Goal: Task Accomplishment & Management: Use online tool/utility

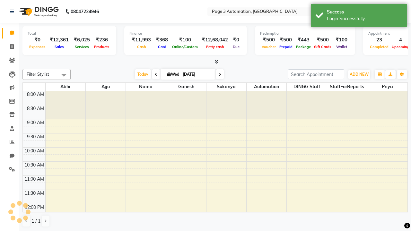
select select "en"
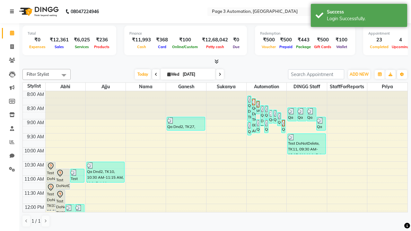
click at [13, 12] on icon at bounding box center [12, 11] width 4 height 4
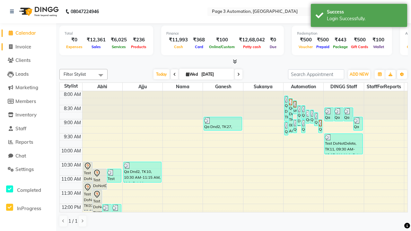
click at [28, 47] on span "Invoice" at bounding box center [23, 47] width 16 height 6
select select "service"
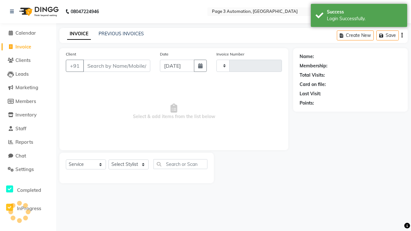
type input "8801"
select select "2774"
click at [121, 34] on link "PREVIOUS INVOICES" at bounding box center [121, 34] width 45 height 6
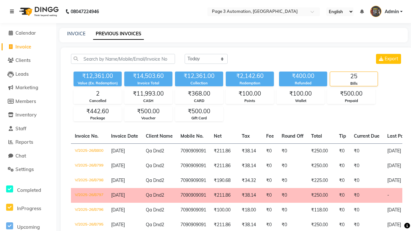
click at [13, 12] on icon at bounding box center [12, 11] width 4 height 4
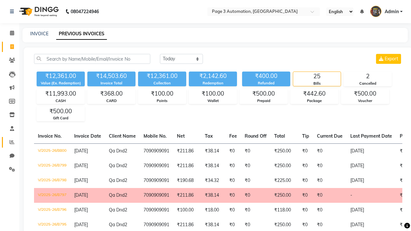
click at [10, 142] on icon at bounding box center [12, 142] width 5 height 5
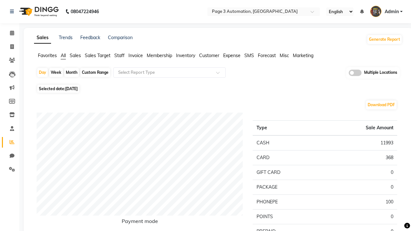
type input "Invoice"
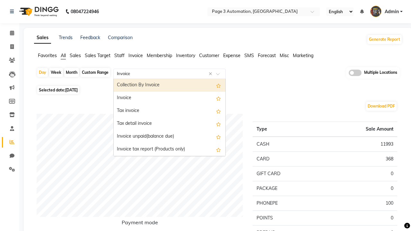
click at [169, 98] on div "Invoice" at bounding box center [170, 98] width 112 height 13
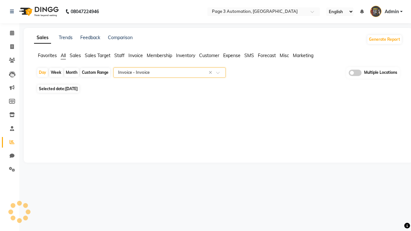
select select "full_report"
select select "csv"
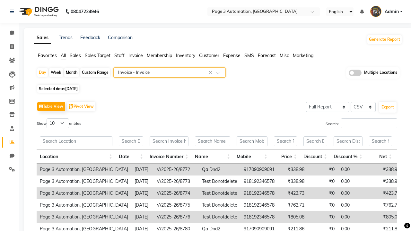
type input "Invoice Item wise"
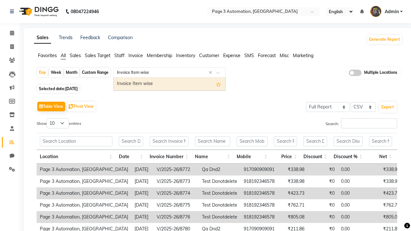
click at [169, 84] on div "Invoice Item wise" at bounding box center [170, 84] width 112 height 13
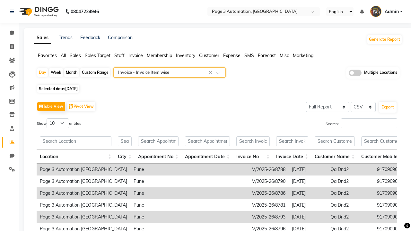
type input "Tax summary"
